Goal: Browse casually

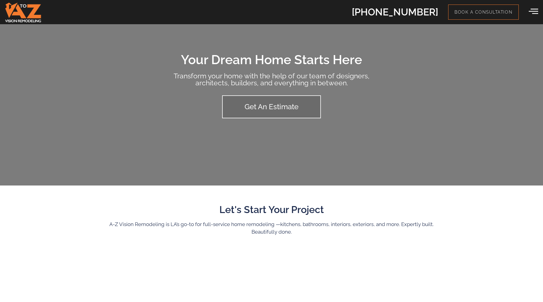
scroll to position [12, 0]
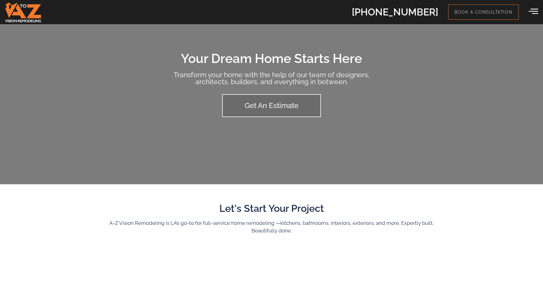
click at [326, 59] on h1 "Your Dream Home Starts Here" at bounding box center [271, 58] width 211 height 13
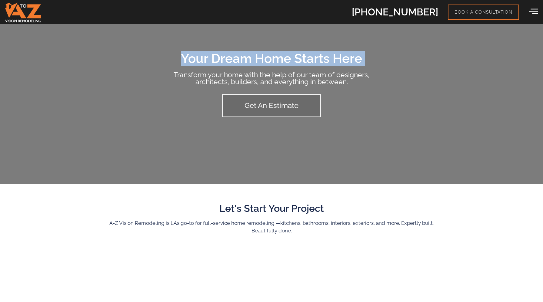
click at [326, 59] on h1 "Your Dream Home Starts Here" at bounding box center [271, 58] width 211 height 13
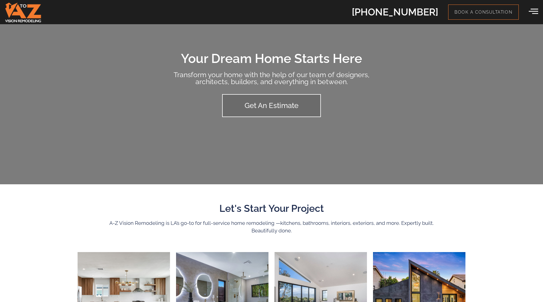
click at [309, 76] on h2 "Transform your home with the help of our team of designers, architects, builder…" at bounding box center [271, 78] width 211 height 14
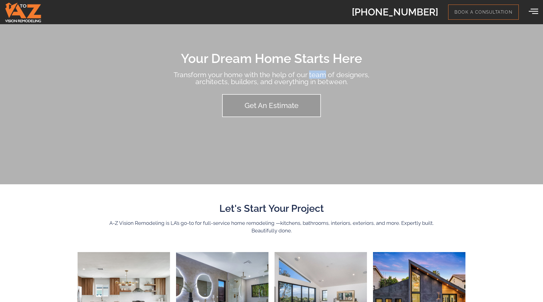
click at [309, 76] on h2 "Transform your home with the help of our team of designers, architects, builder…" at bounding box center [271, 78] width 211 height 14
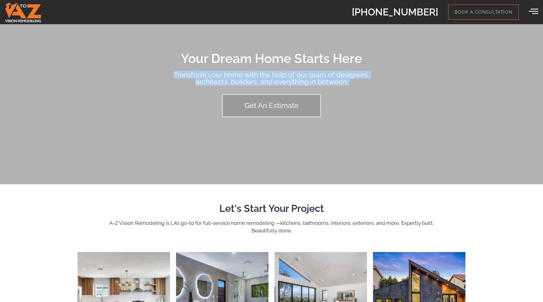
click at [309, 76] on h2 "Transform your home with the help of our team of designers, architects, builder…" at bounding box center [271, 78] width 211 height 14
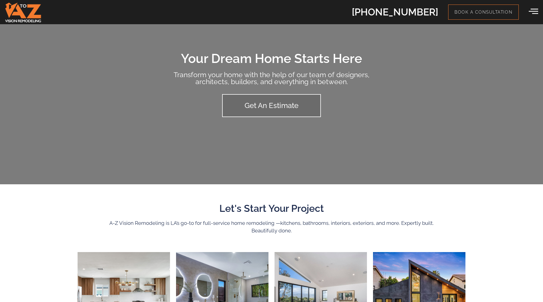
click at [319, 81] on h2 "Transform your home with the help of our team of designers, architects, builder…" at bounding box center [271, 78] width 211 height 14
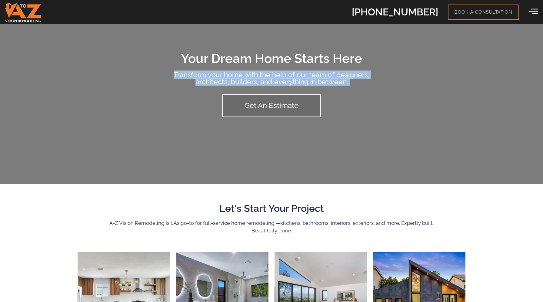
click at [319, 81] on h2 "Transform your home with the help of our team of designers, architects, builder…" at bounding box center [271, 78] width 211 height 14
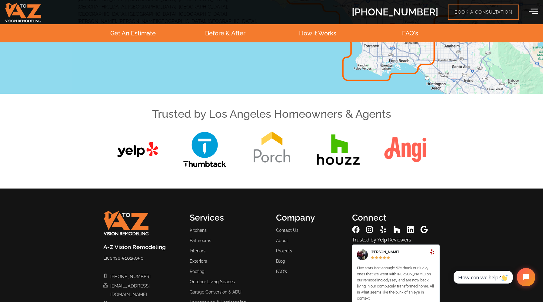
scroll to position [1586, 0]
